Goal: Task Accomplishment & Management: Manage account settings

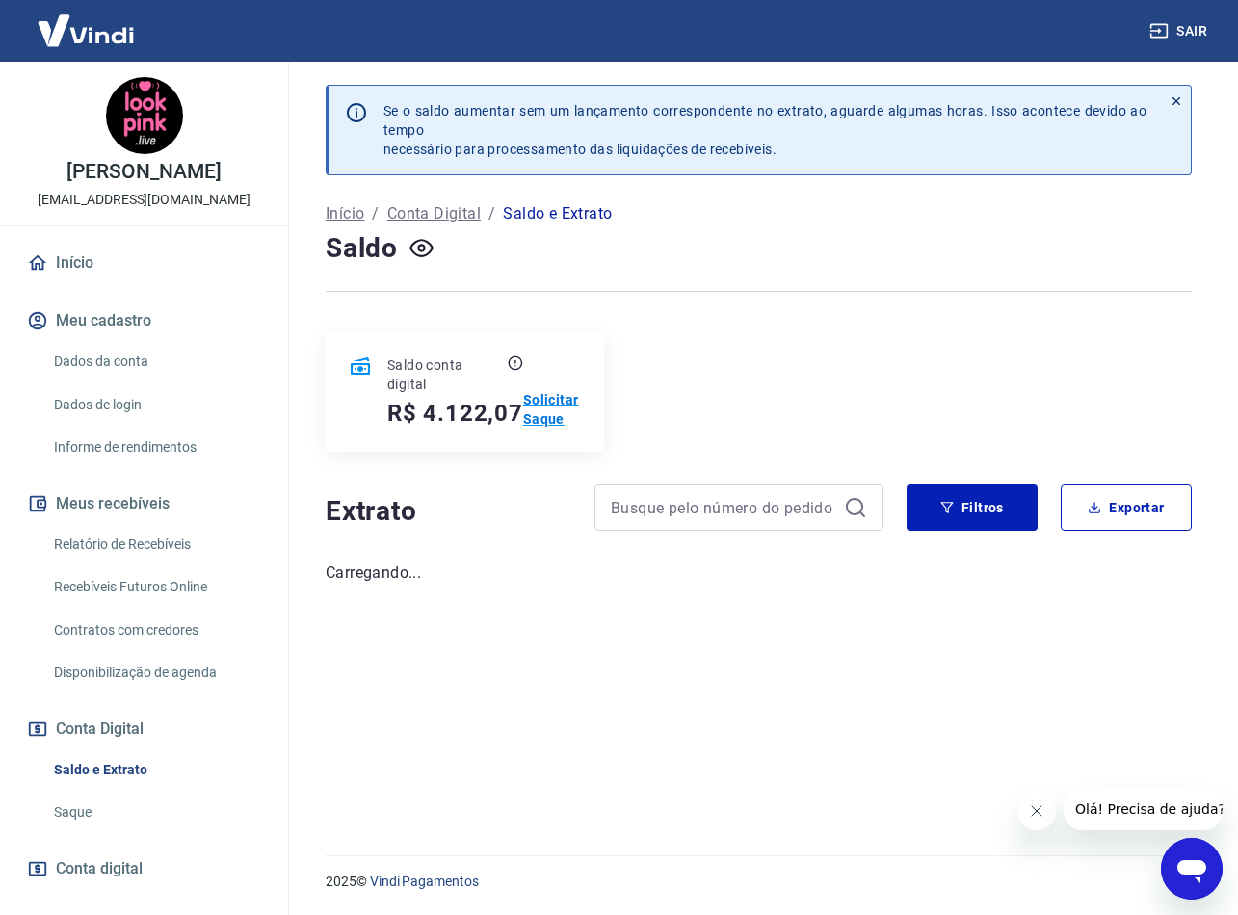
click at [540, 414] on p "Solicitar Saque" at bounding box center [552, 409] width 58 height 39
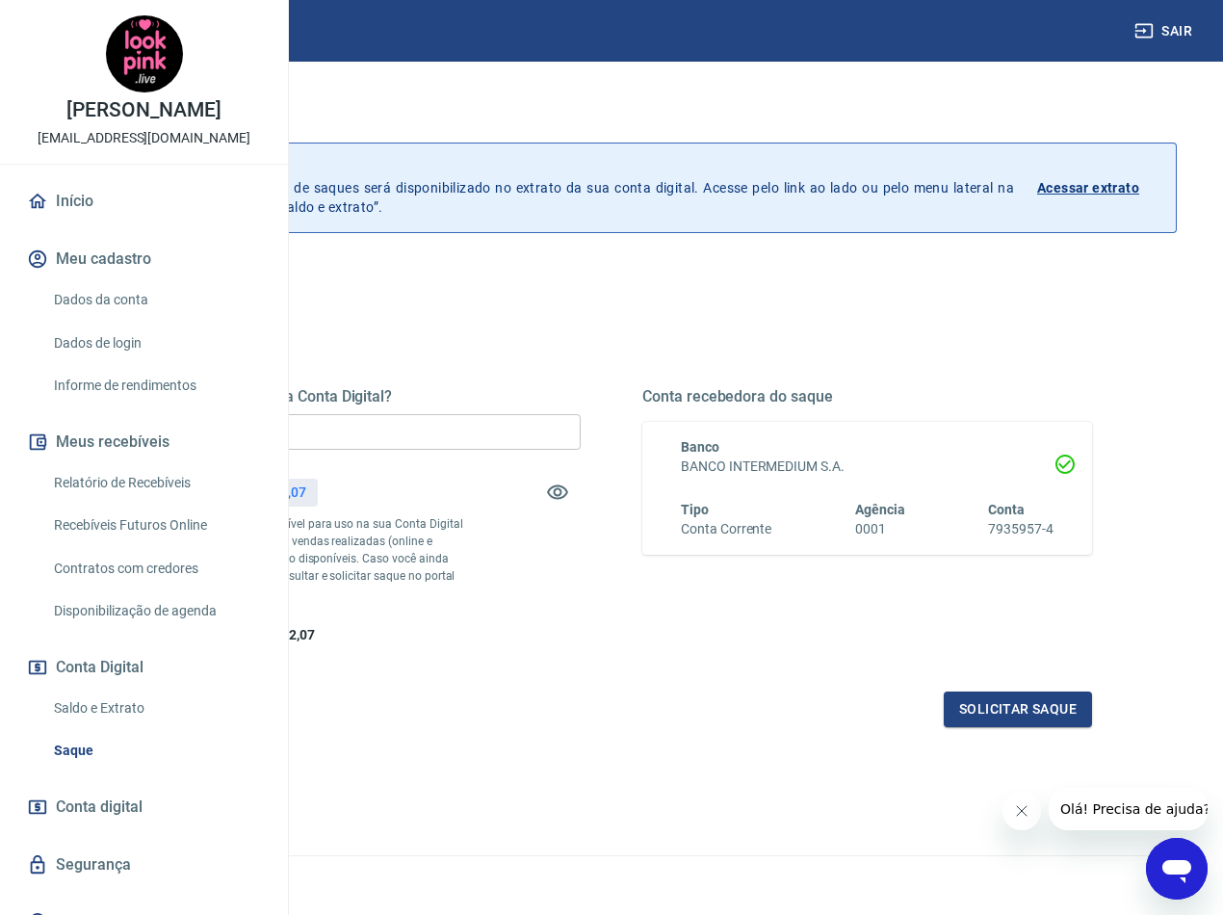
click at [561, 433] on input "R$ 0,00" at bounding box center [356, 432] width 450 height 36
type input "R$ 4.122,07"
click at [964, 727] on button "Solicitar saque" at bounding box center [1018, 710] width 148 height 36
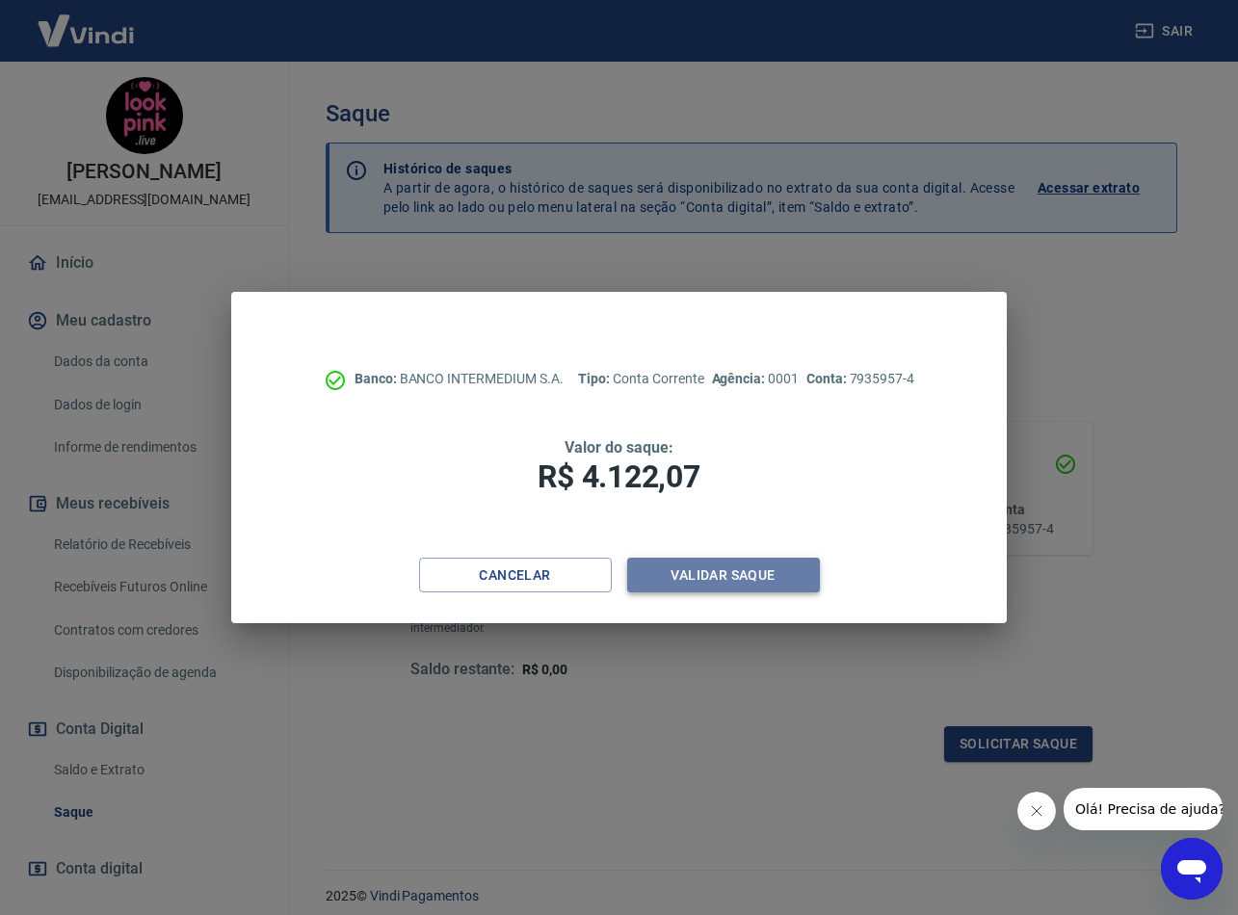
click at [756, 577] on button "Validar saque" at bounding box center [723, 576] width 193 height 36
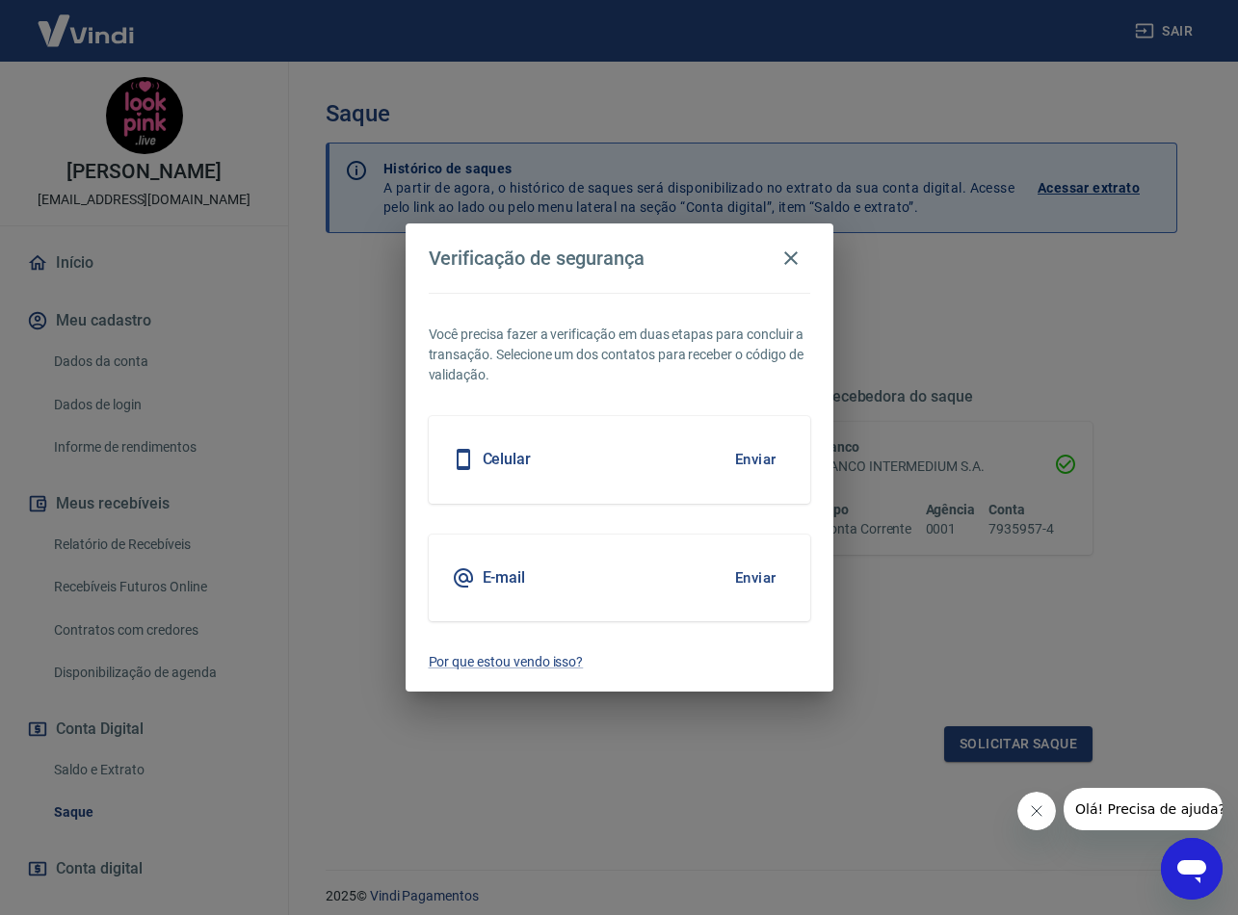
drag, startPoint x: 1043, startPoint y: 819, endPoint x: 1034, endPoint y: 812, distance: 11.8
click at [1041, 818] on button "회사에서 보낸 메시지 닫기" at bounding box center [1036, 811] width 39 height 39
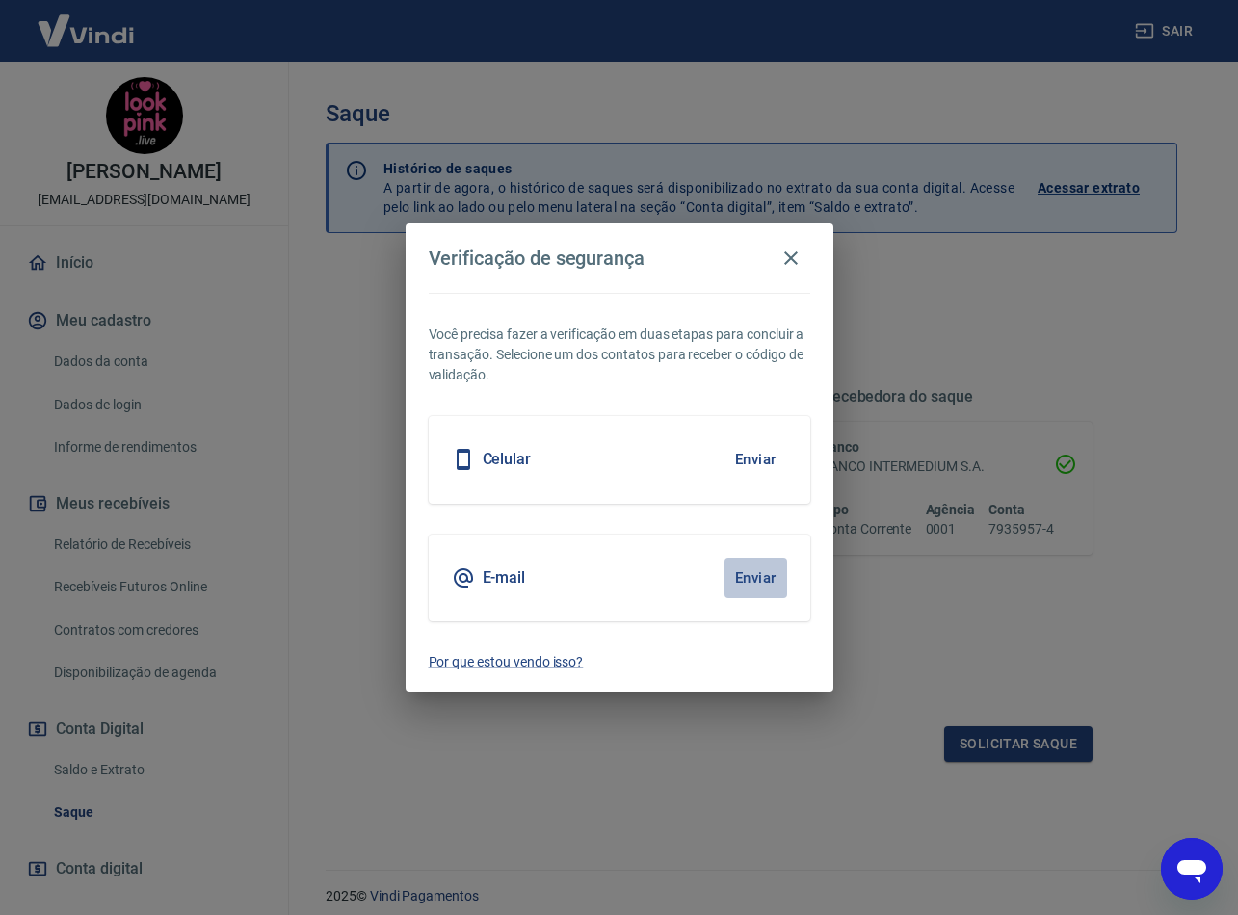
click at [752, 575] on button "Enviar" at bounding box center [755, 578] width 63 height 40
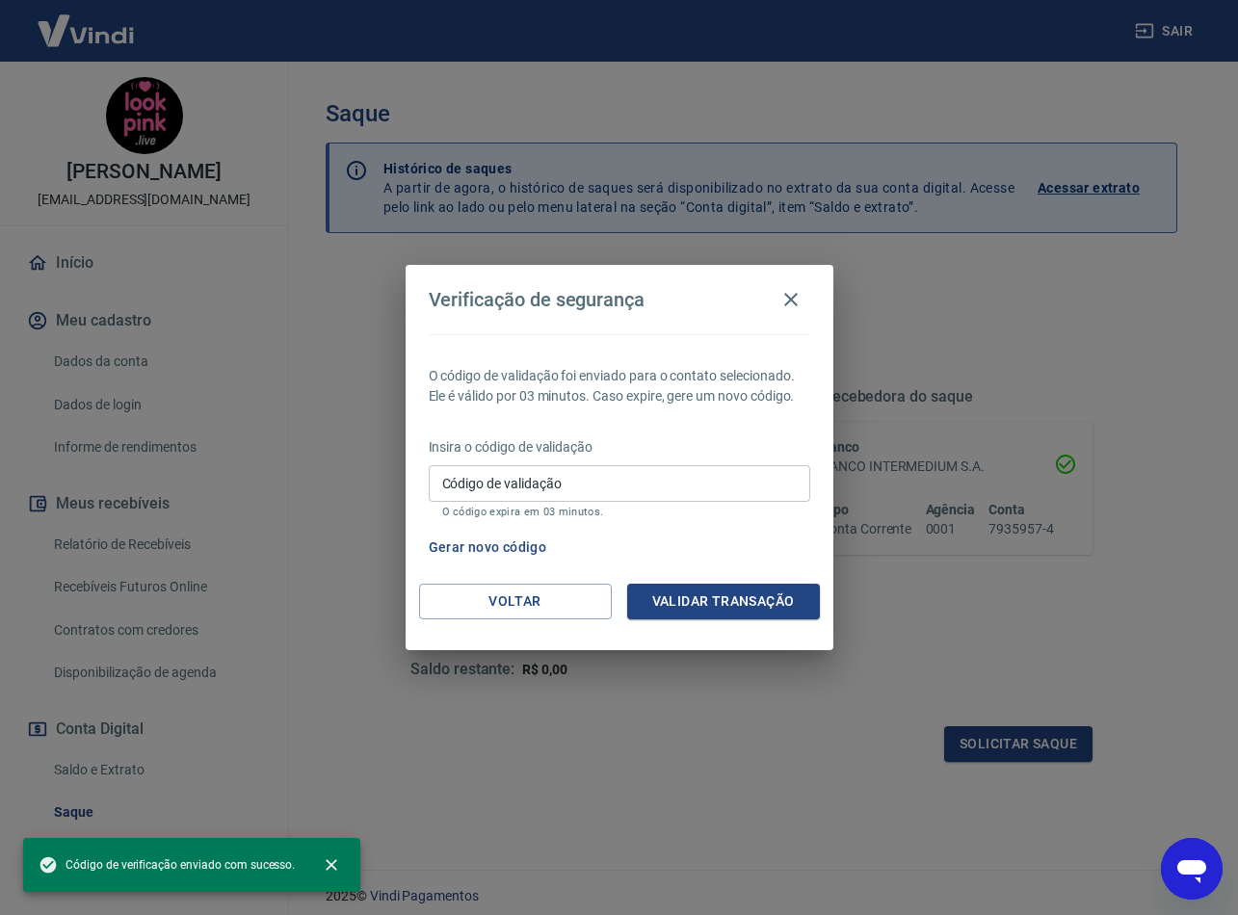
click at [651, 494] on input "Código de validação" at bounding box center [619, 483] width 381 height 36
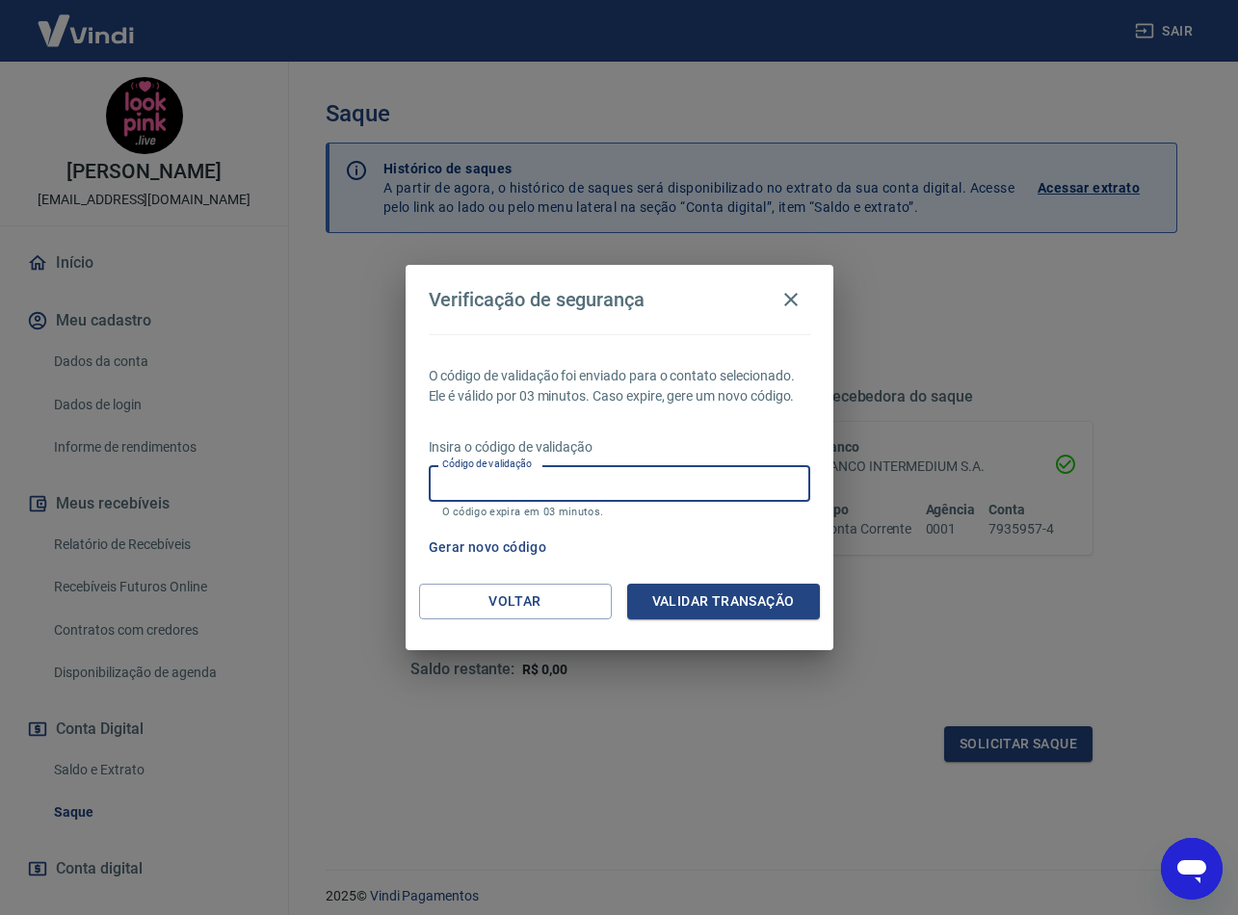
paste input "893210"
type input "893210"
click at [760, 603] on button "Validar transação" at bounding box center [723, 602] width 193 height 36
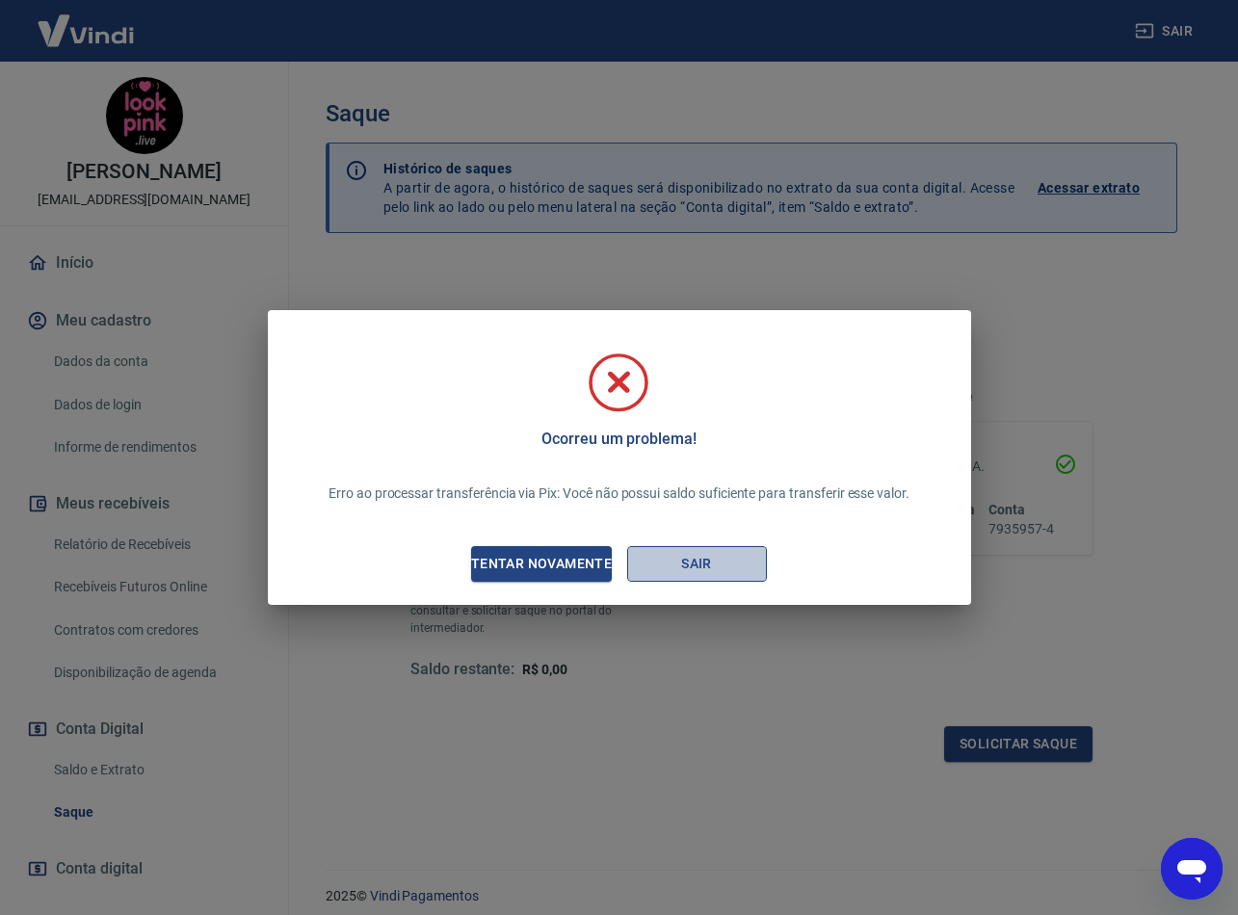
click at [705, 566] on button "Sair" at bounding box center [697, 564] width 140 height 36
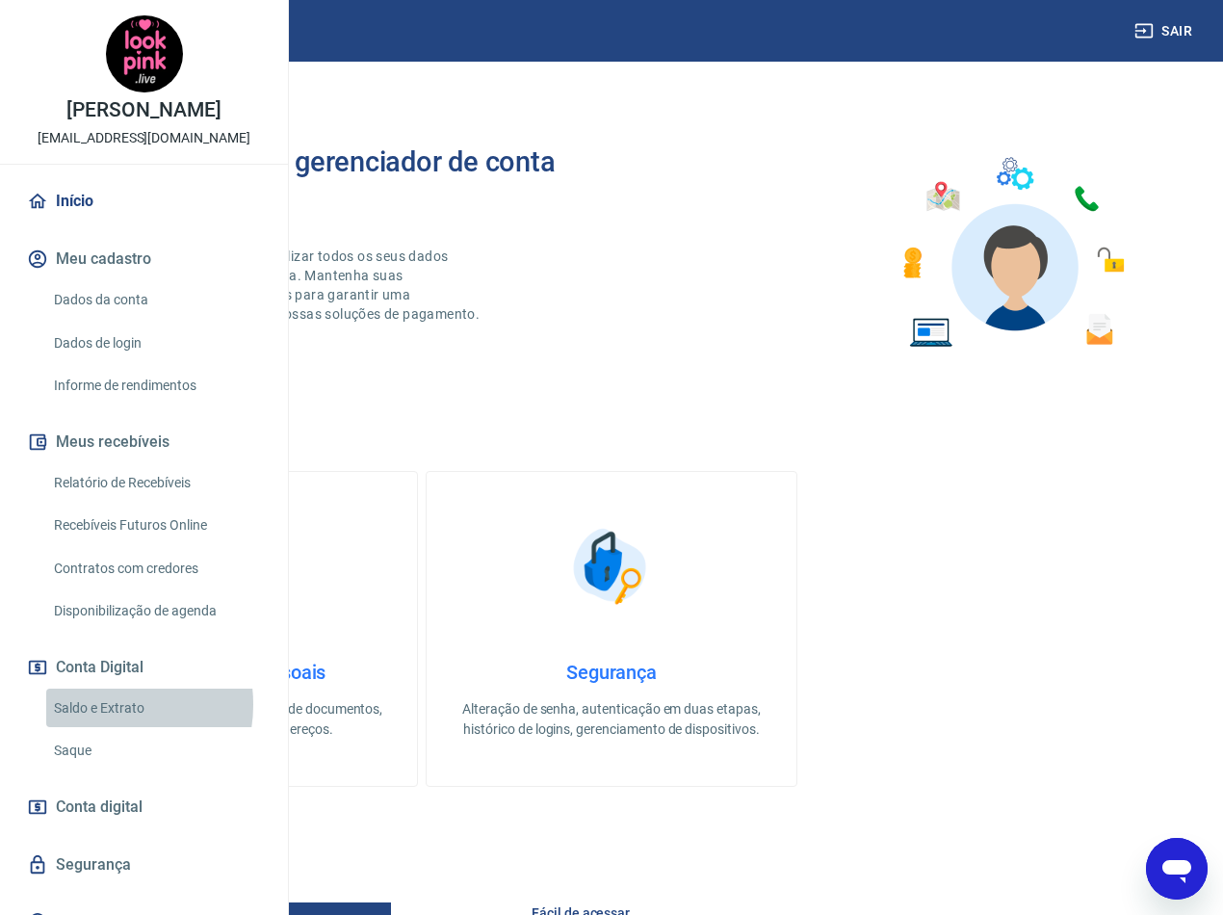
click at [106, 728] on link "Saldo e Extrato" at bounding box center [155, 708] width 219 height 39
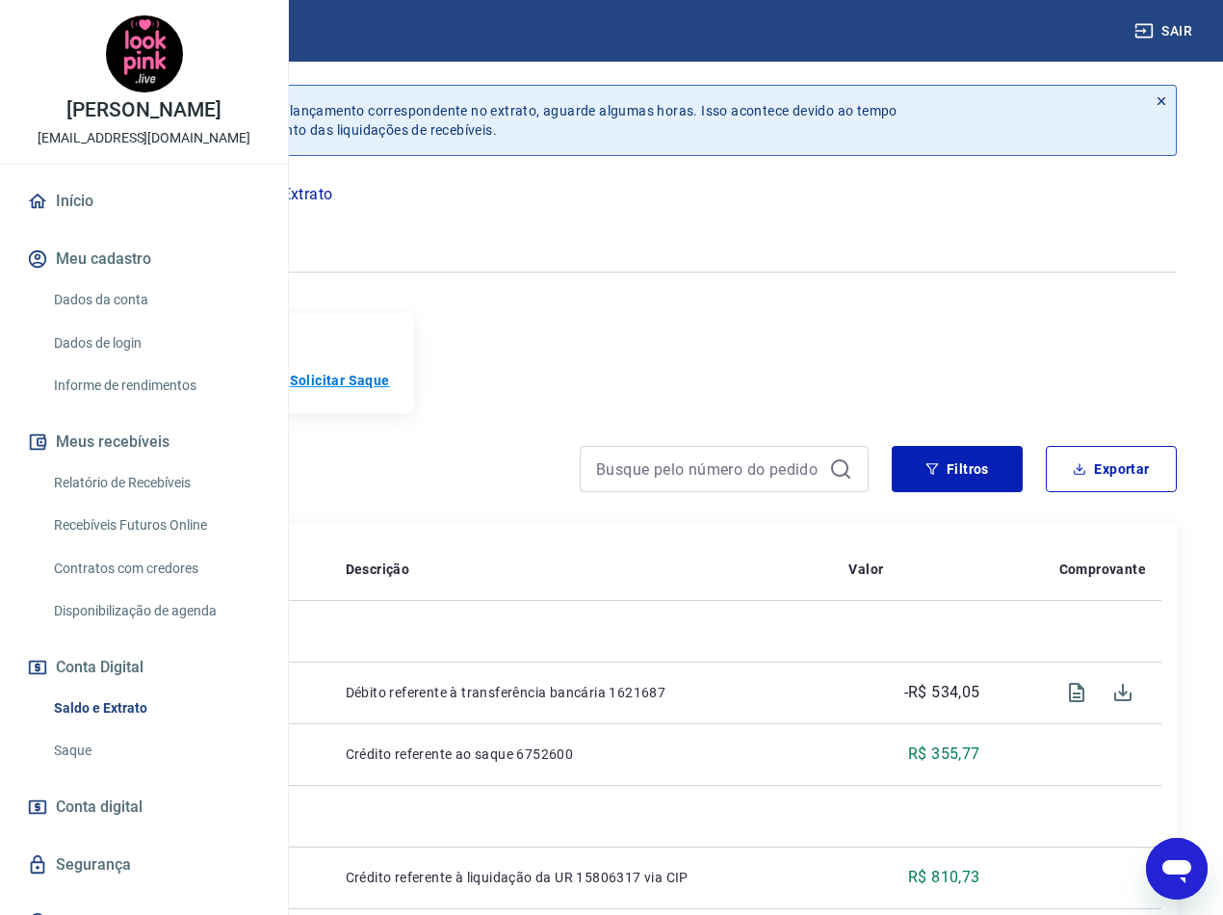
click at [390, 390] on p "Solicitar Saque" at bounding box center [340, 380] width 100 height 19
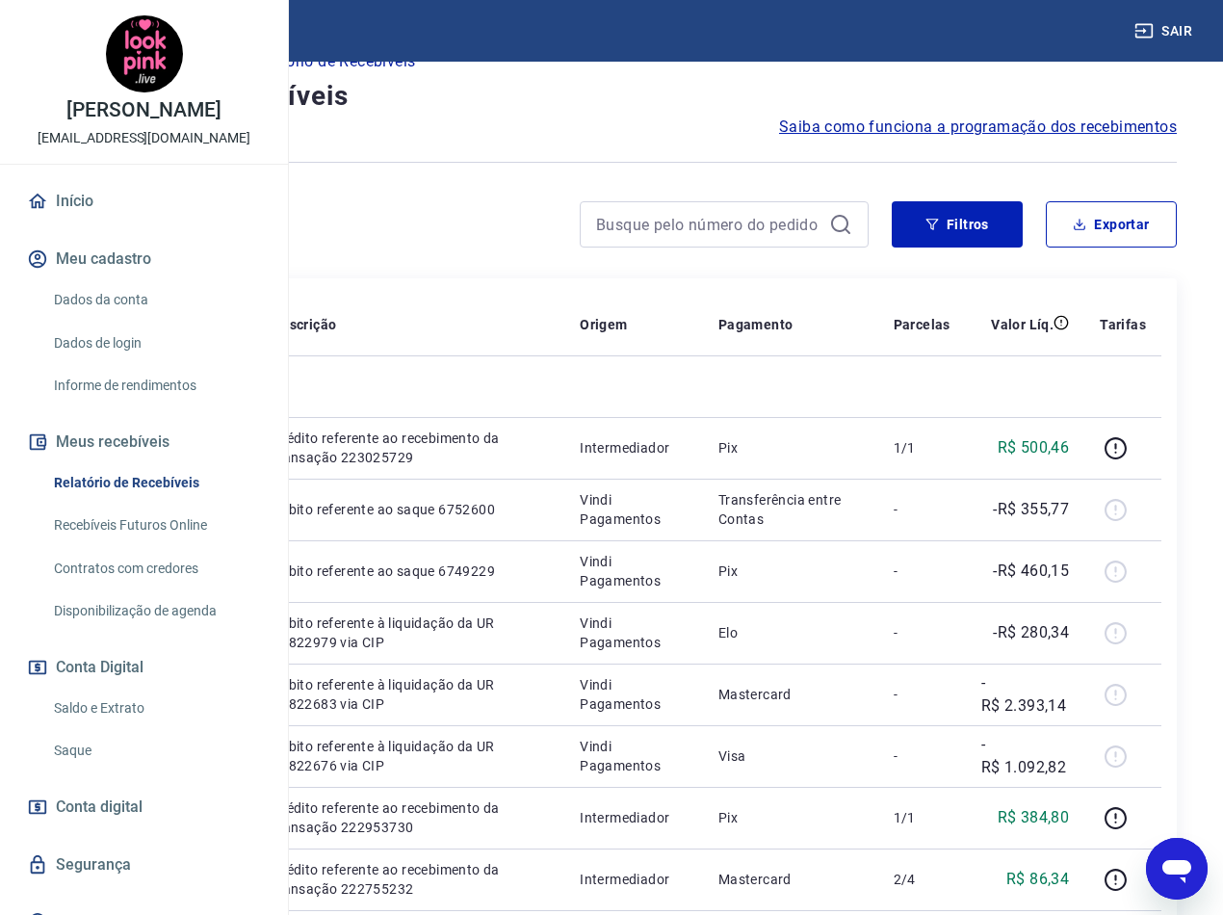
scroll to position [193, 0]
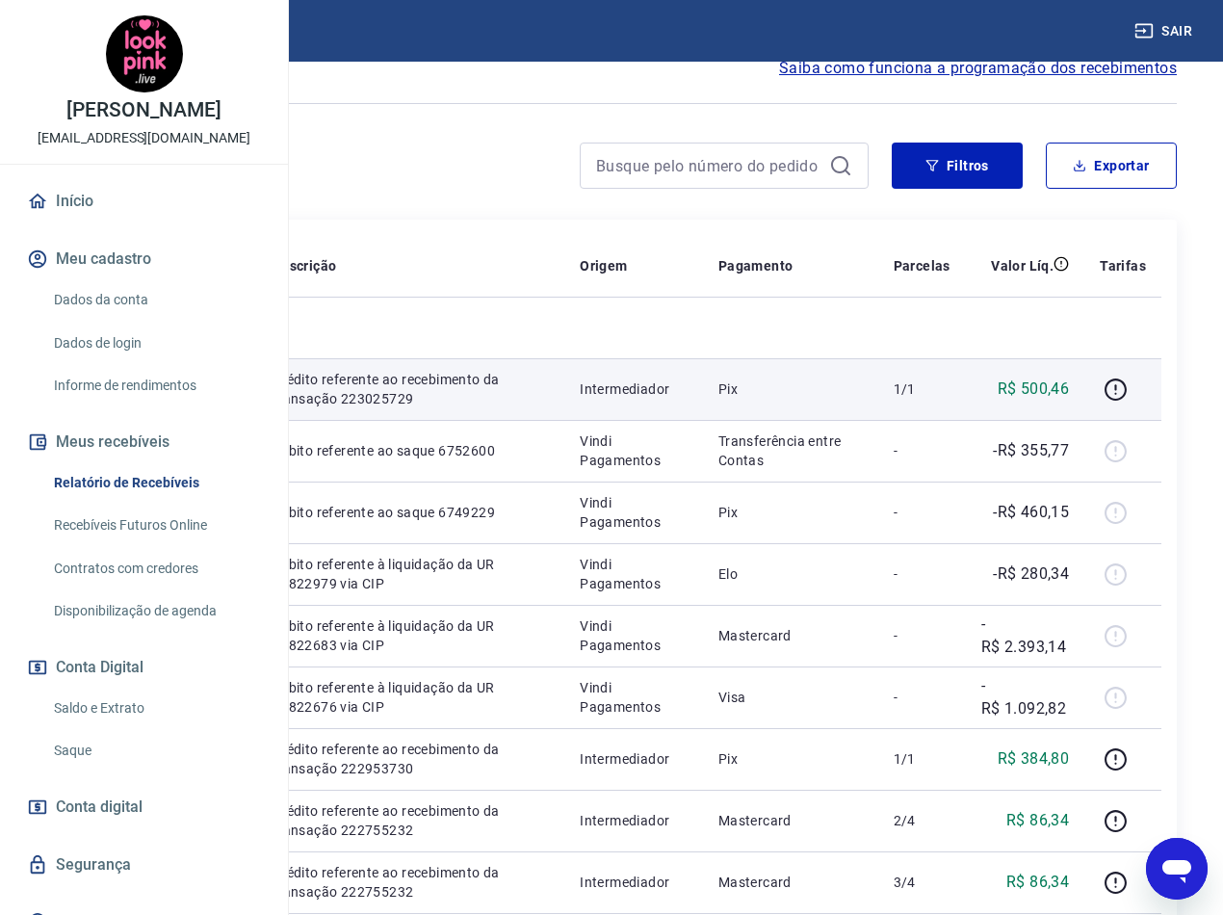
scroll to position [193, 0]
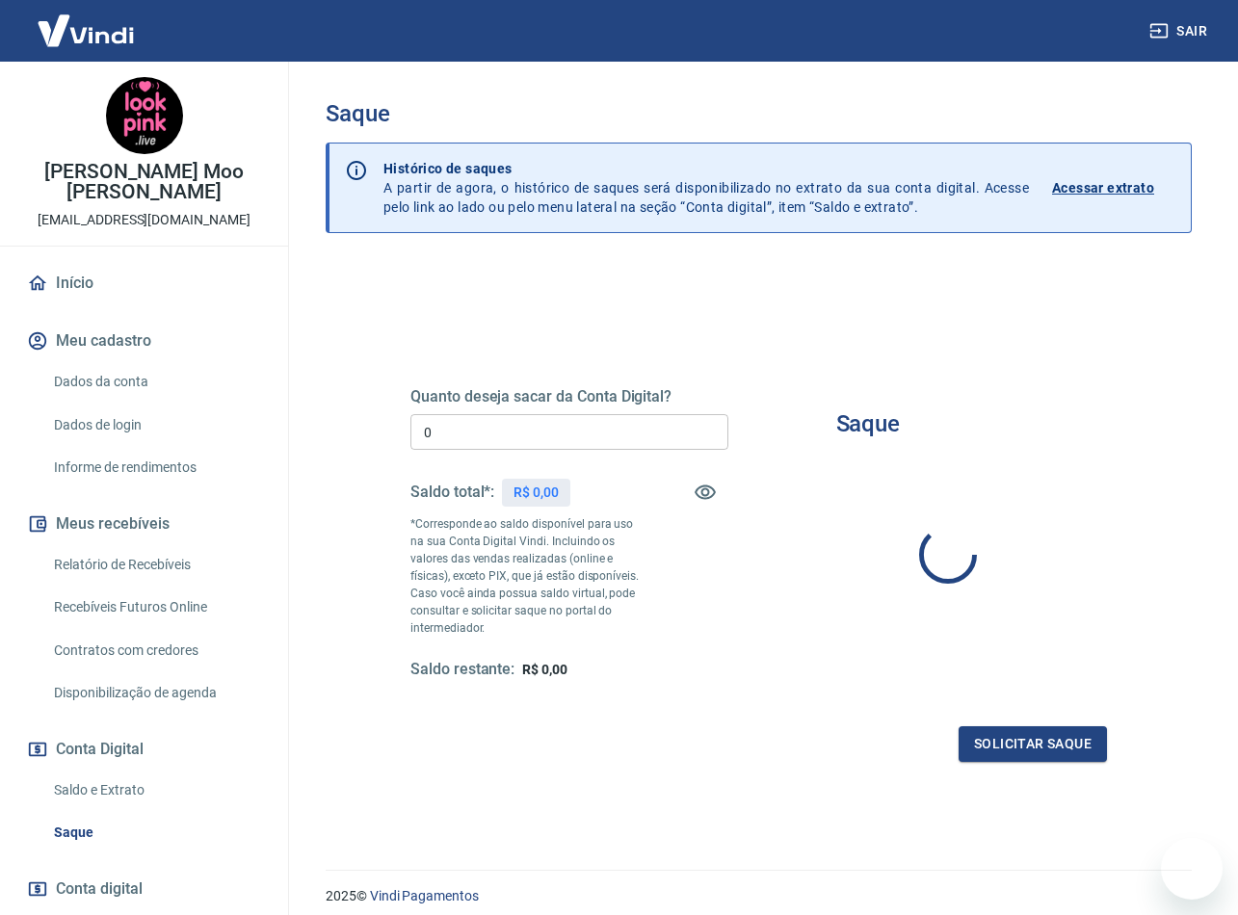
type input "R$ 0,00"
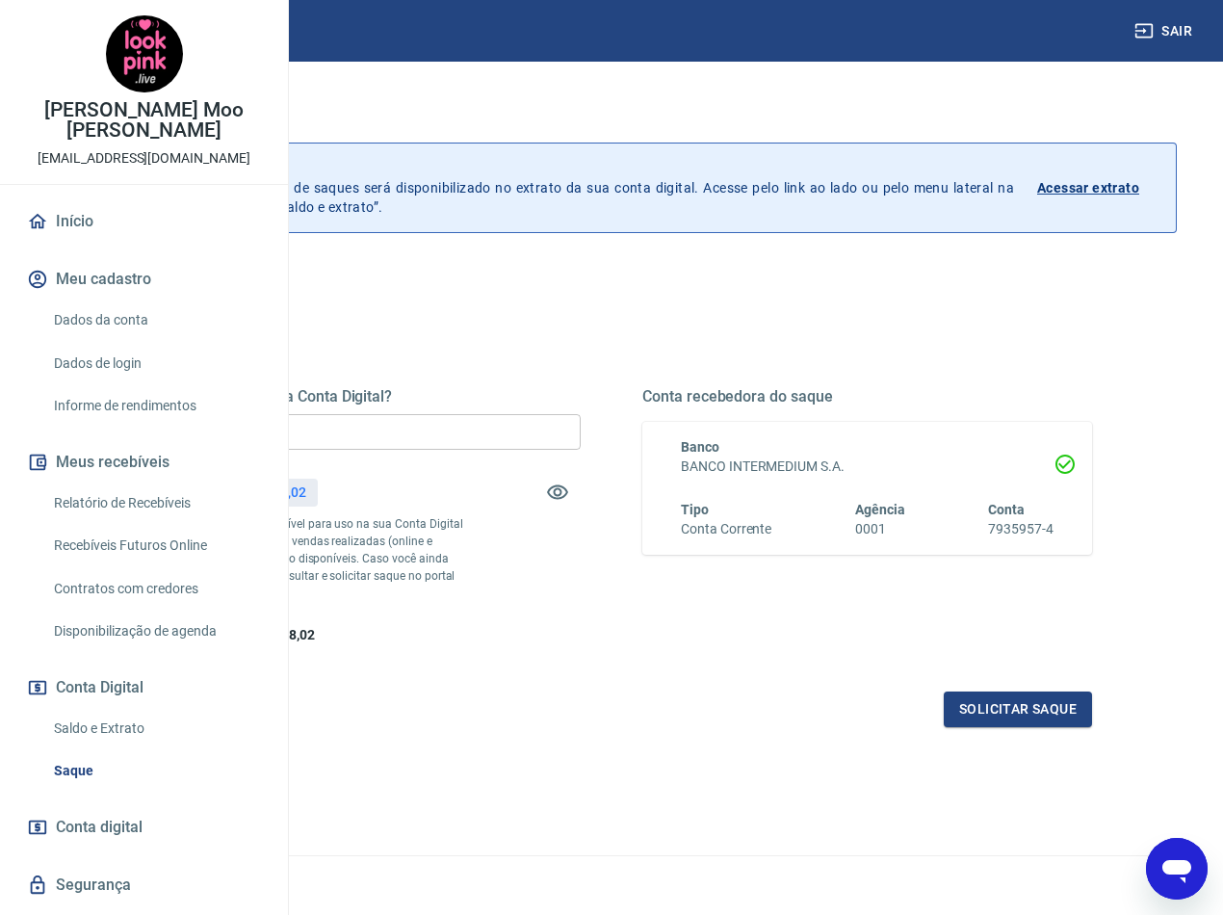
click at [1099, 178] on p "Acessar extrato" at bounding box center [1088, 187] width 102 height 19
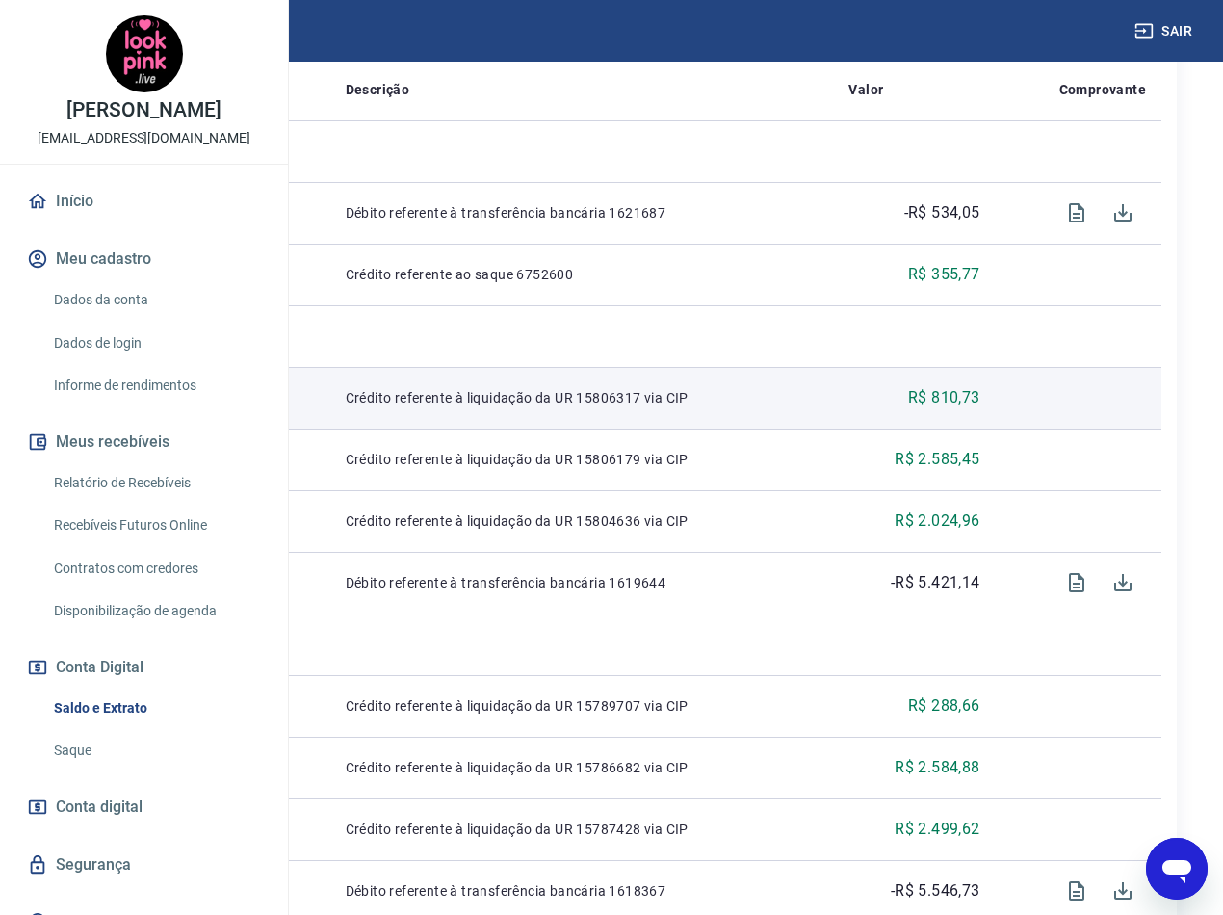
scroll to position [482, 0]
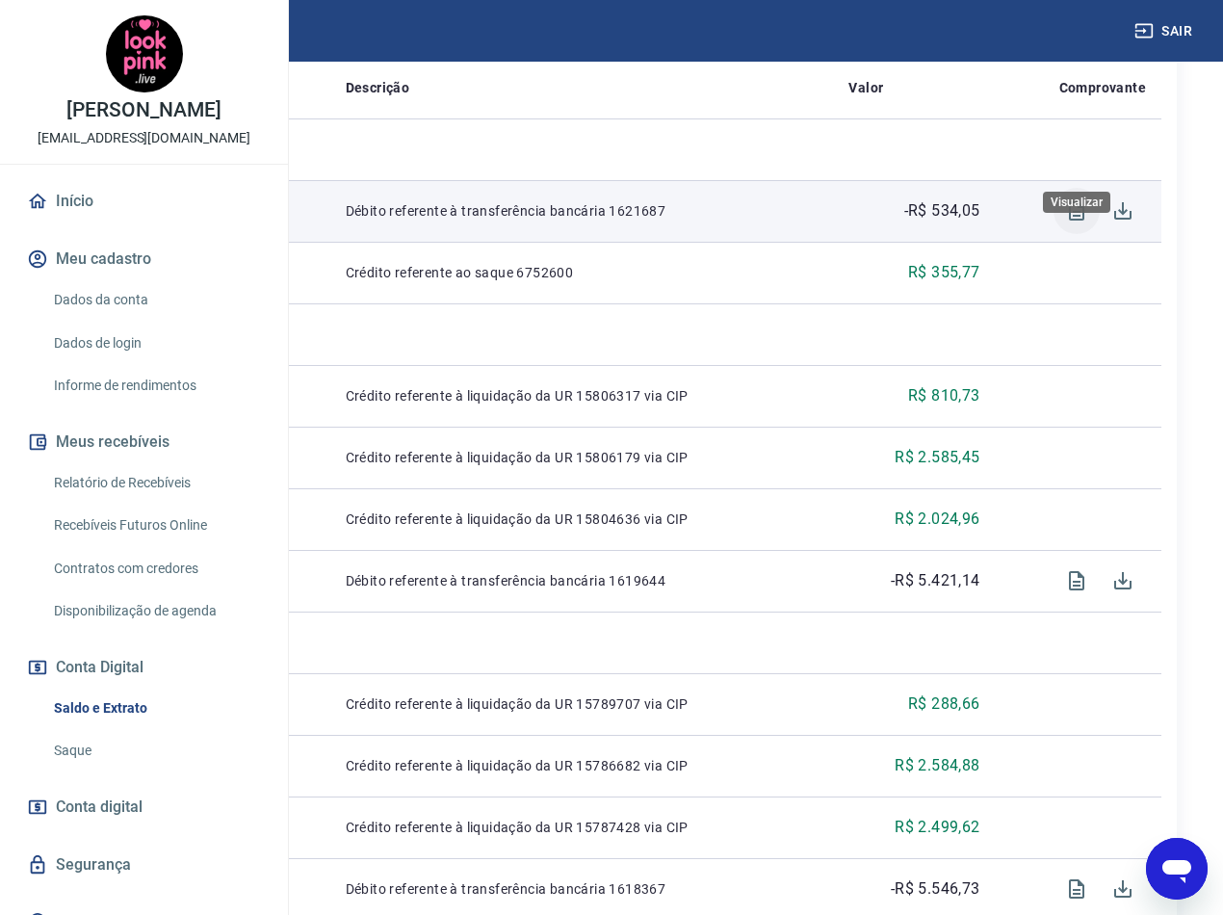
click at [1079, 221] on icon "Visualizar" at bounding box center [1076, 210] width 15 height 19
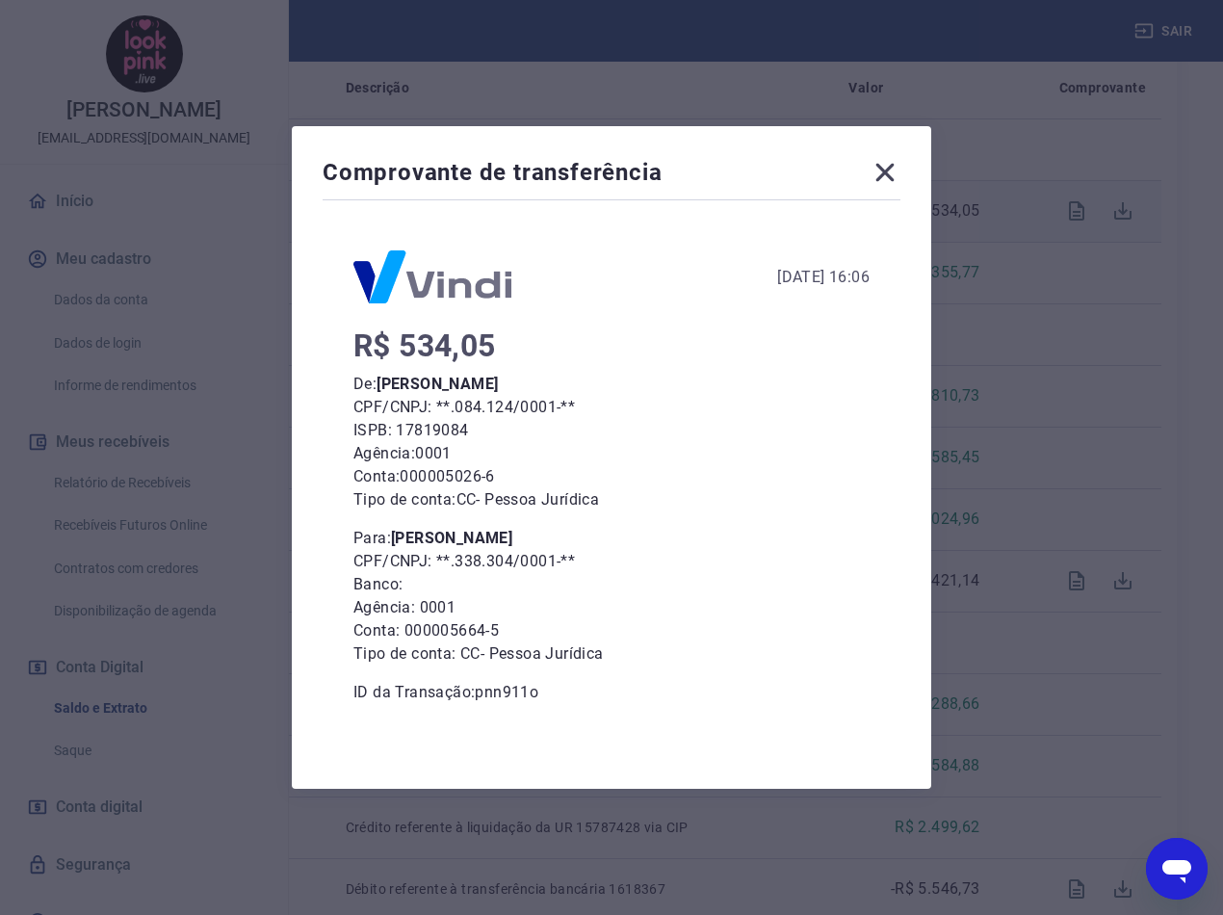
click at [884, 178] on icon at bounding box center [885, 172] width 31 height 31
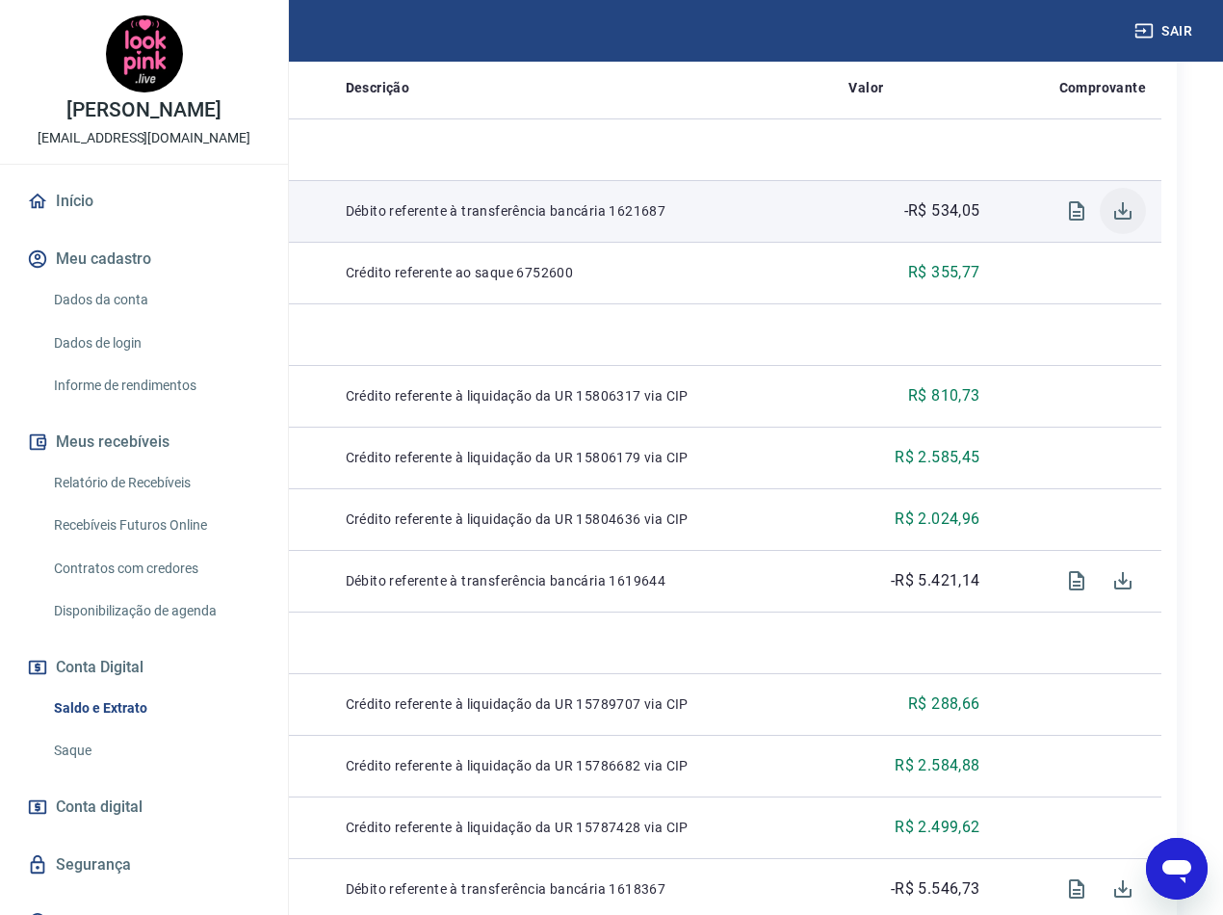
click at [1127, 223] on icon "Download" at bounding box center [1123, 210] width 23 height 23
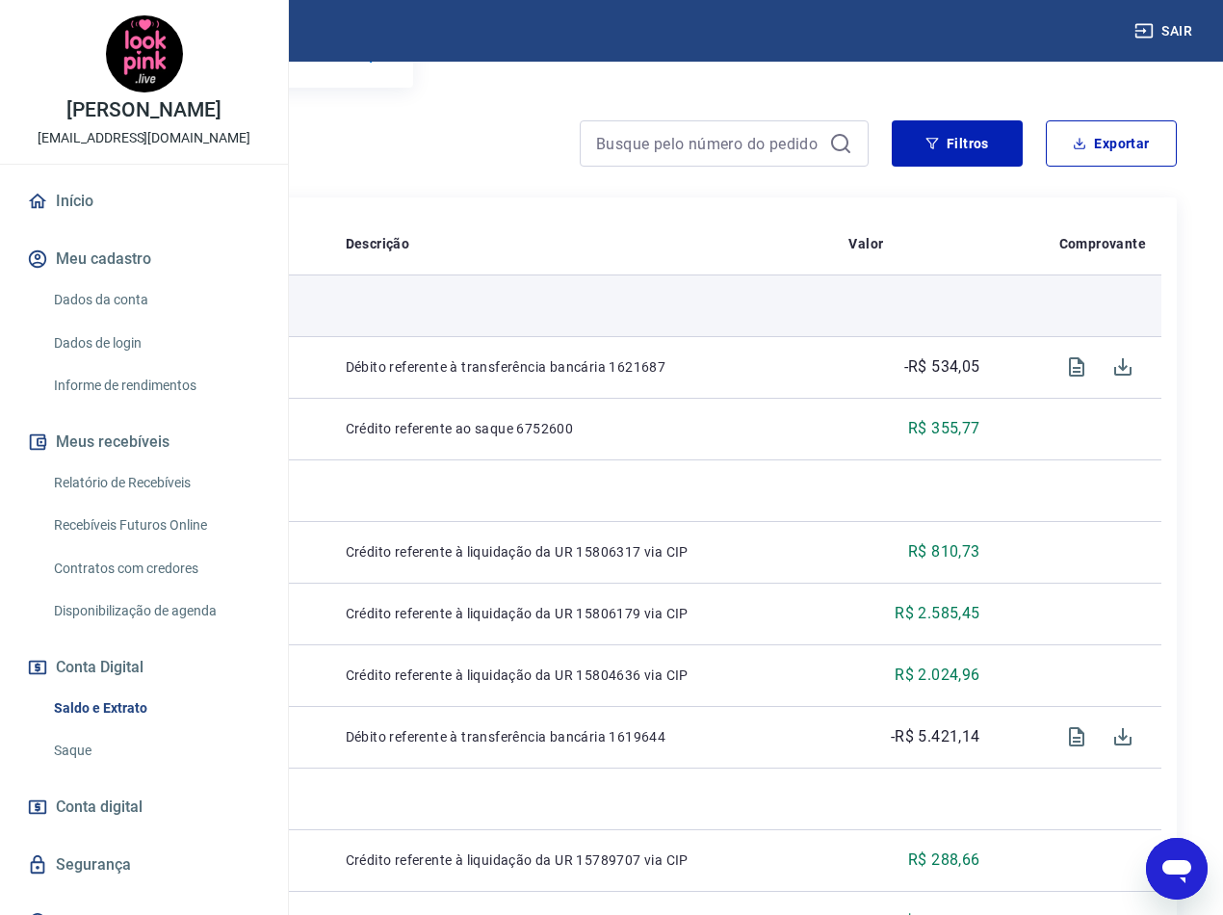
scroll to position [289, 0]
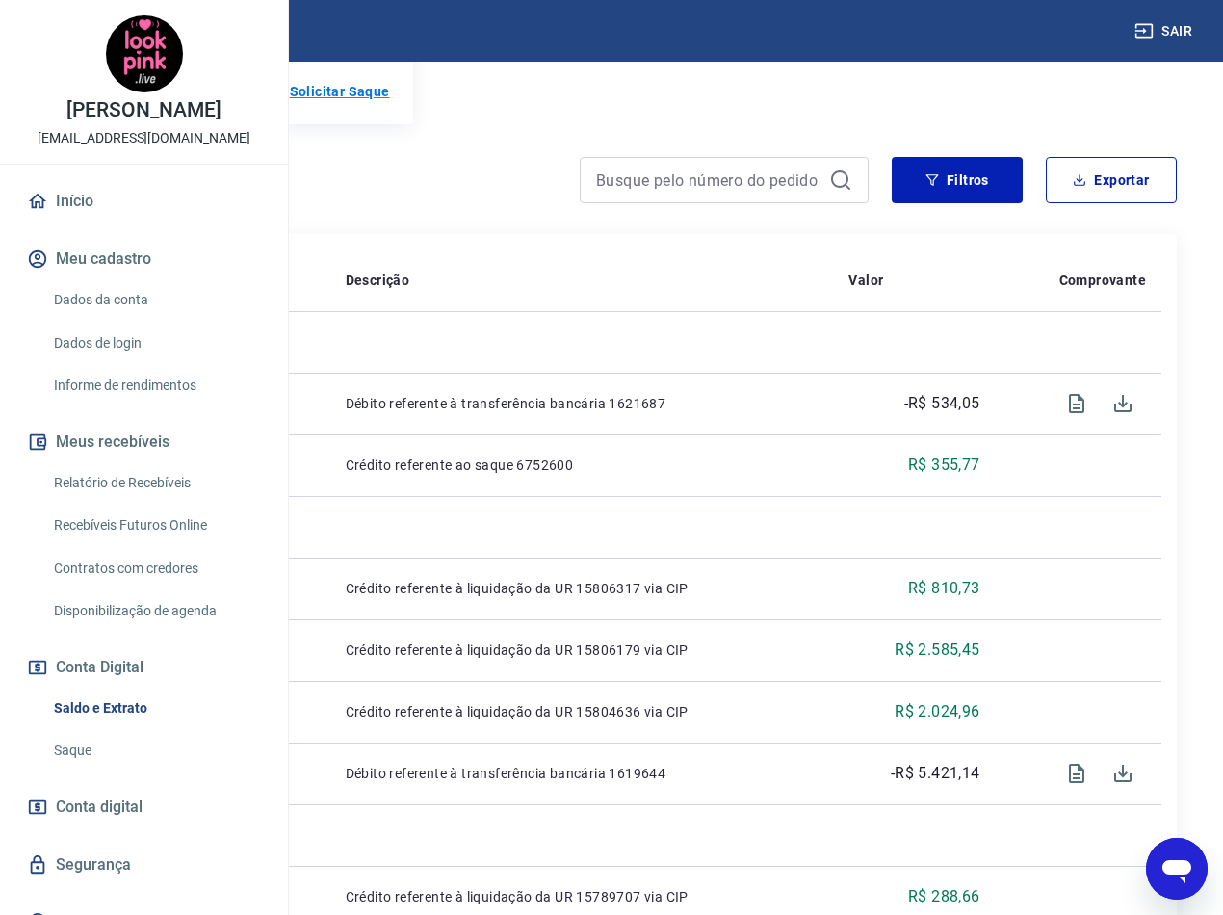
click at [390, 101] on p "Solicitar Saque" at bounding box center [340, 91] width 100 height 19
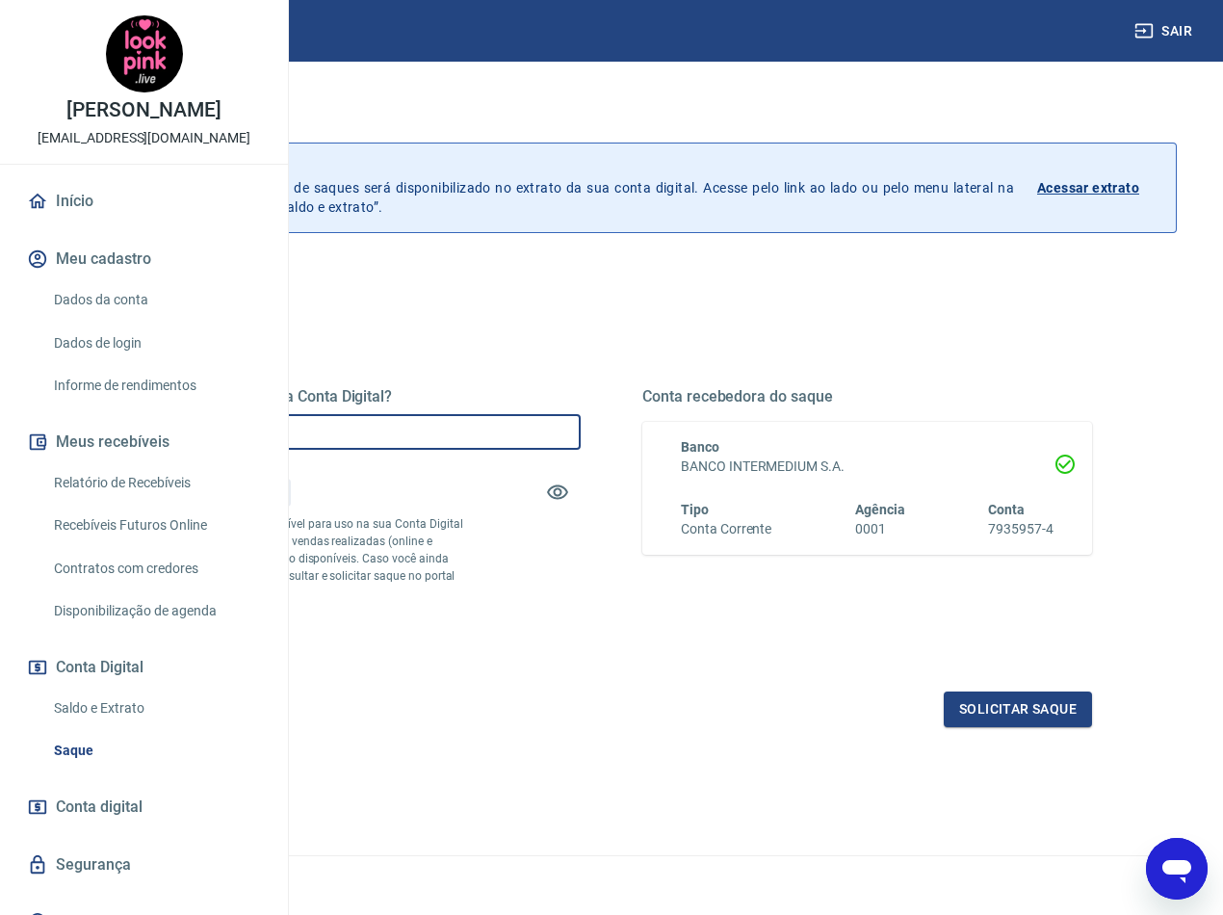
drag, startPoint x: 544, startPoint y: 435, endPoint x: 944, endPoint y: 588, distance: 427.8
click at [295, 423] on div "Saque Histórico de saques A partir de agora, o histórico de saques será disponi…" at bounding box center [611, 447] width 1223 height 771
type input "R$ 3.588,02"
click at [1013, 727] on button "Solicitar saque" at bounding box center [1018, 710] width 148 height 36
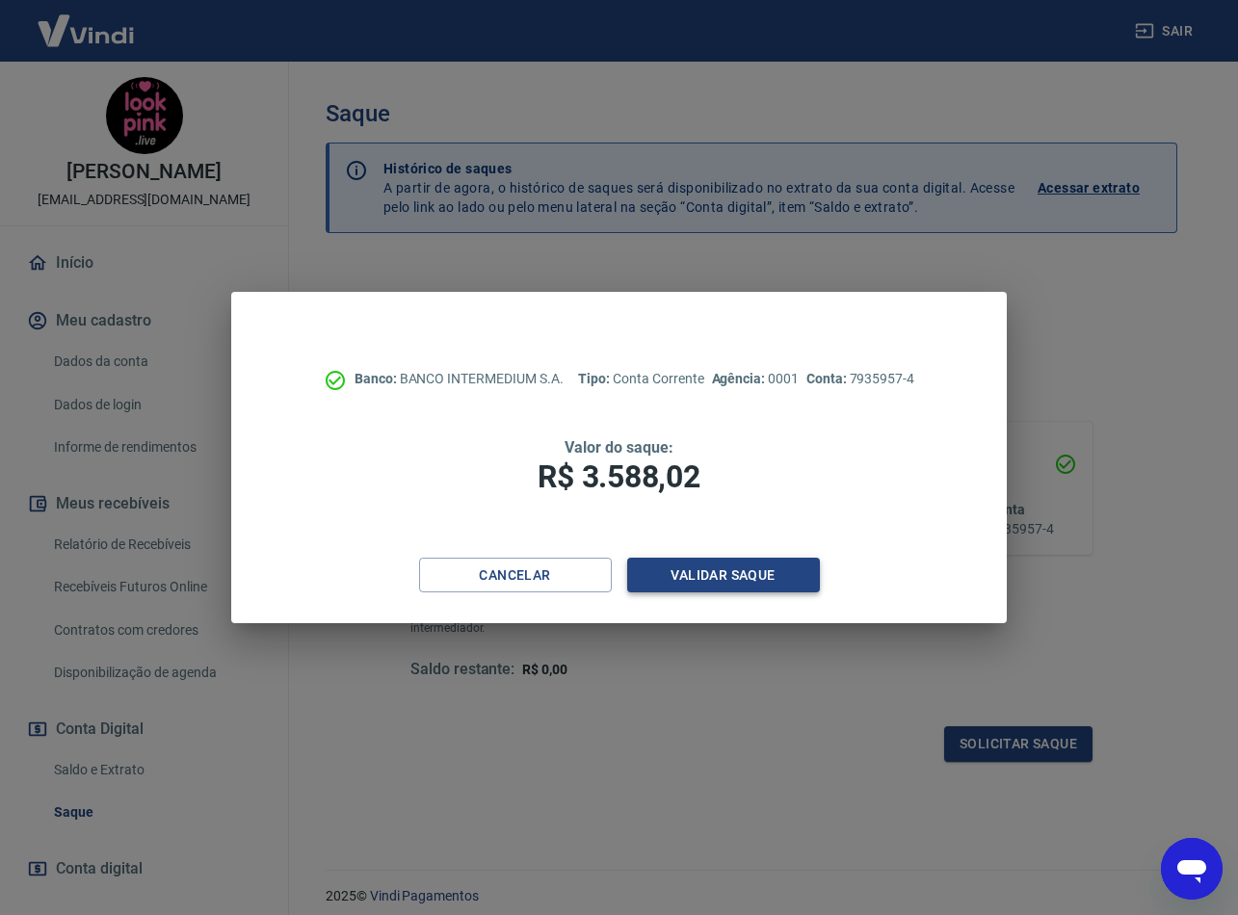
click at [768, 566] on button "Validar saque" at bounding box center [723, 576] width 193 height 36
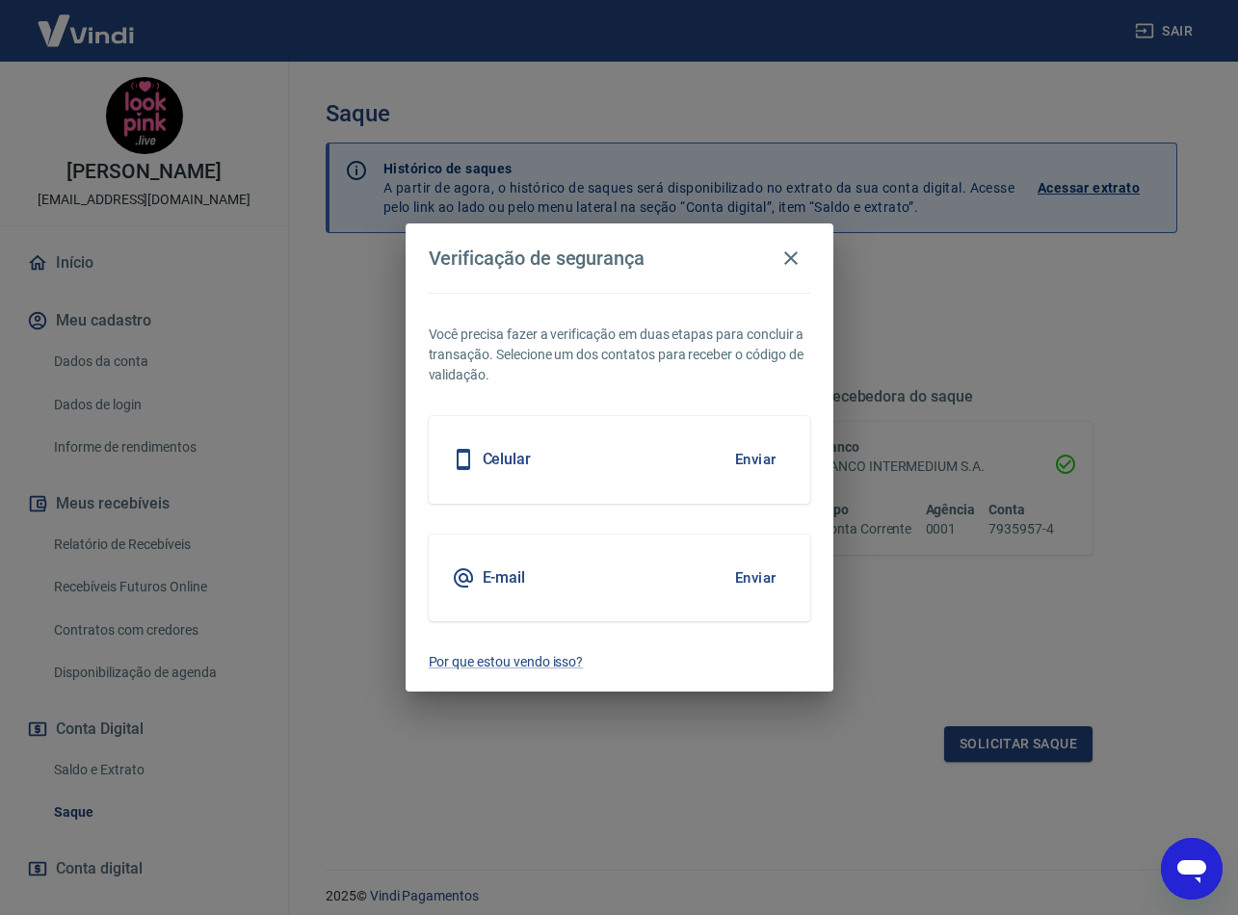
click at [744, 581] on button "Enviar" at bounding box center [755, 578] width 63 height 40
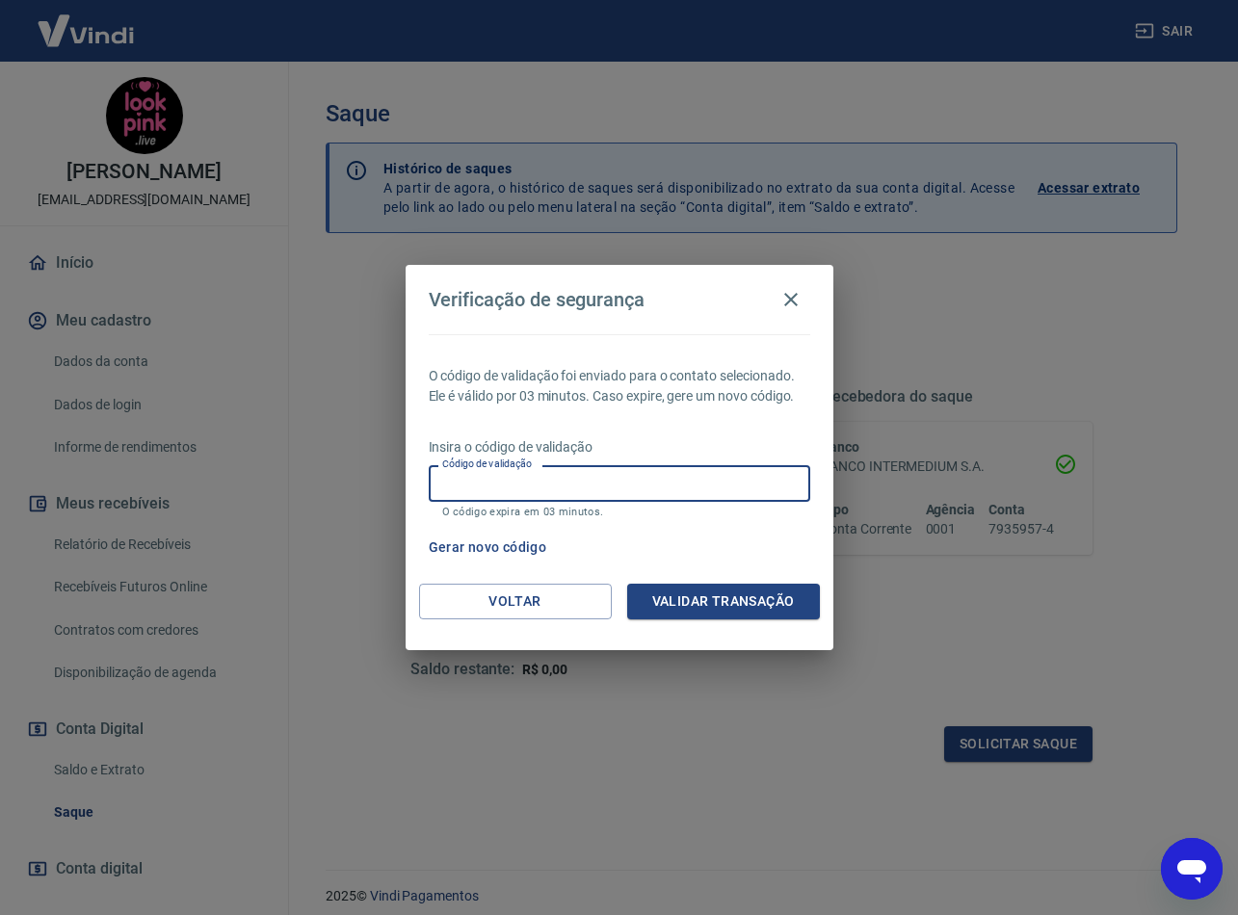
drag, startPoint x: 533, startPoint y: 483, endPoint x: 548, endPoint y: 489, distance: 16.8
click at [536, 484] on input "Código de validação" at bounding box center [619, 483] width 381 height 36
paste input "336953"
type input "336953"
click at [756, 601] on button "Validar transação" at bounding box center [723, 602] width 193 height 36
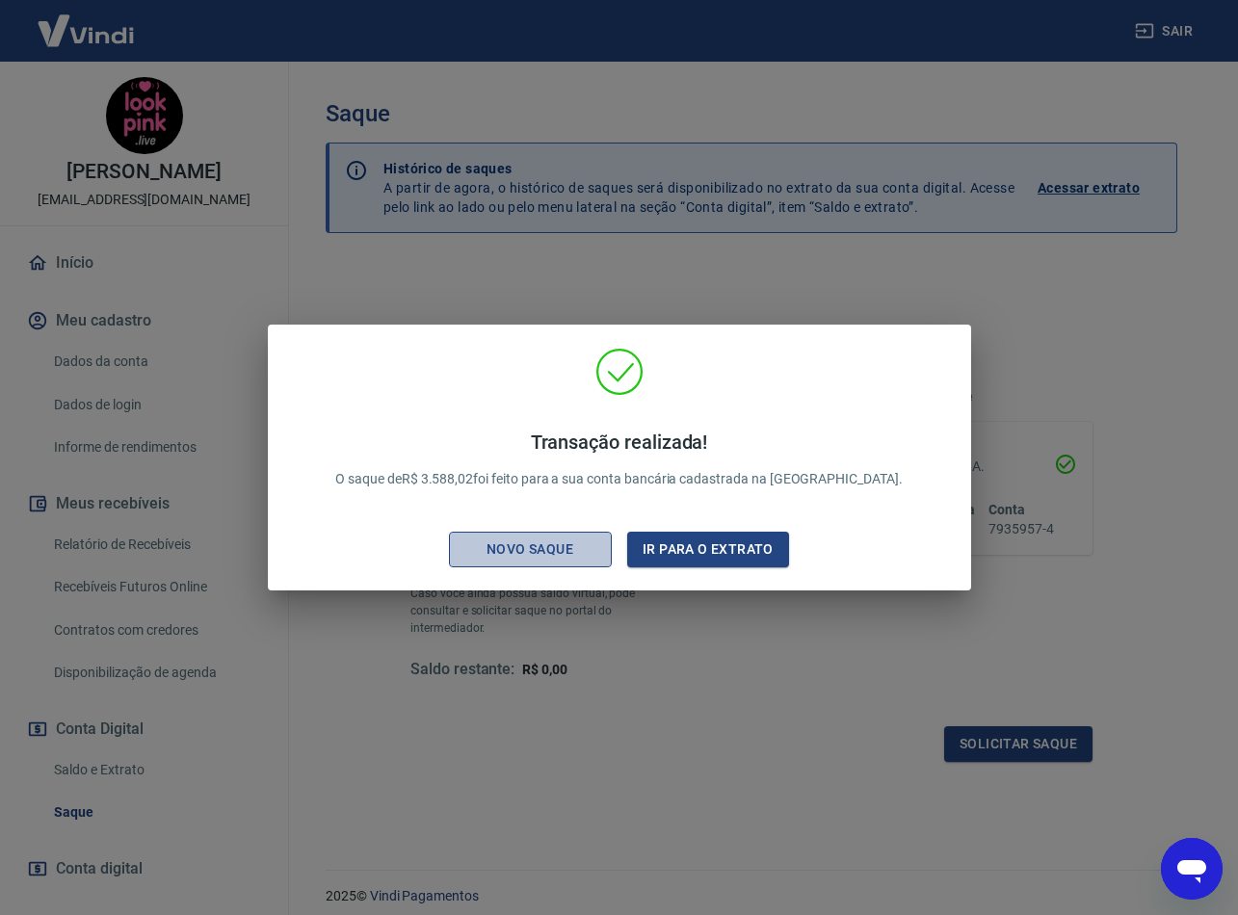
click at [550, 551] on div "Novo saque" at bounding box center [529, 550] width 133 height 24
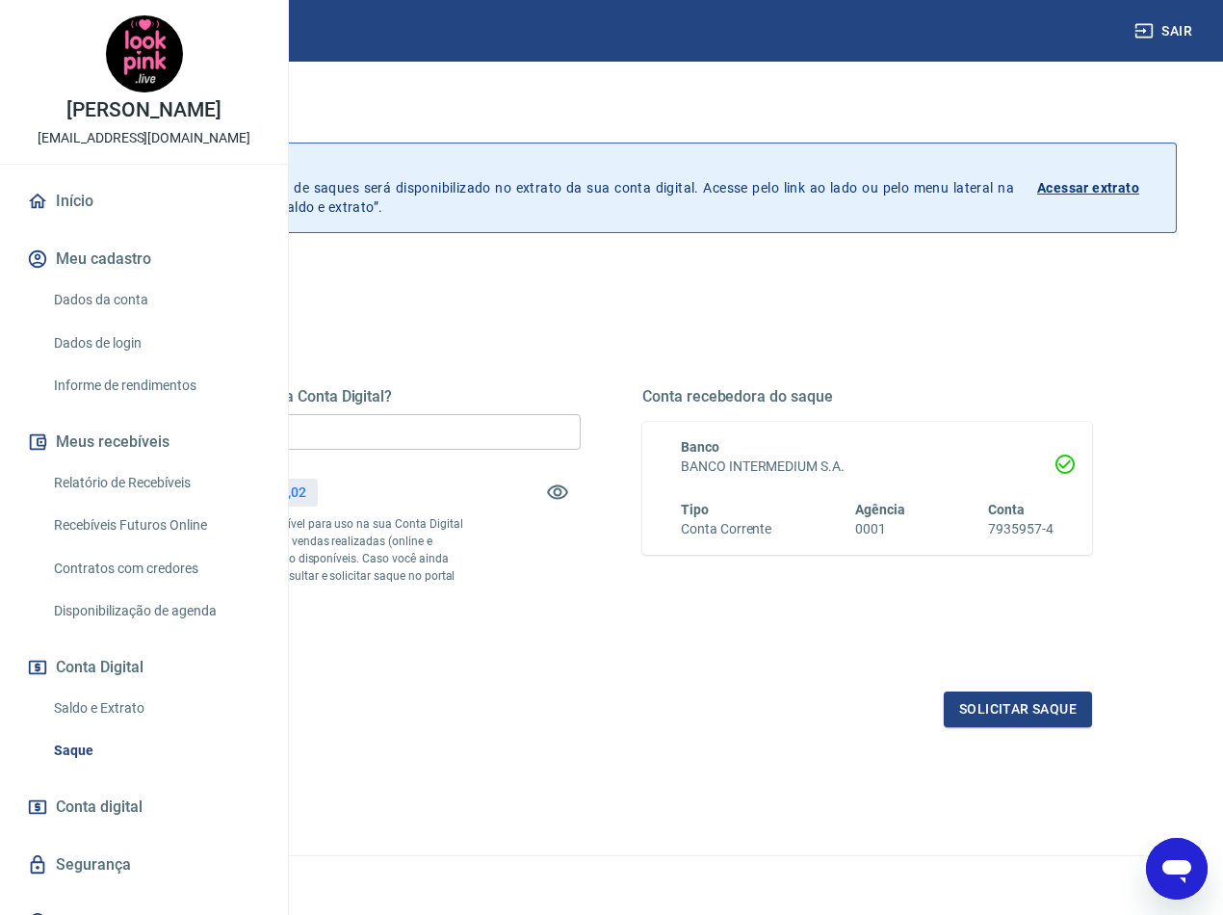
click at [581, 593] on div "Quanto deseja sacar da Conta Digital? R$ 3.588,02 ​ Saldo total*: R$ 3.588,02 *…" at bounding box center [356, 516] width 450 height 258
